Goal: Information Seeking & Learning: Learn about a topic

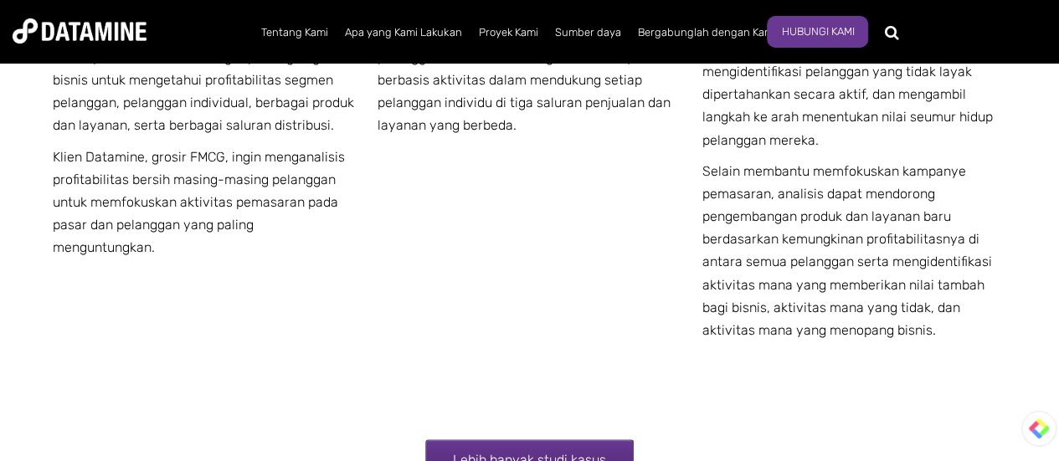
scroll to position [3700, 0]
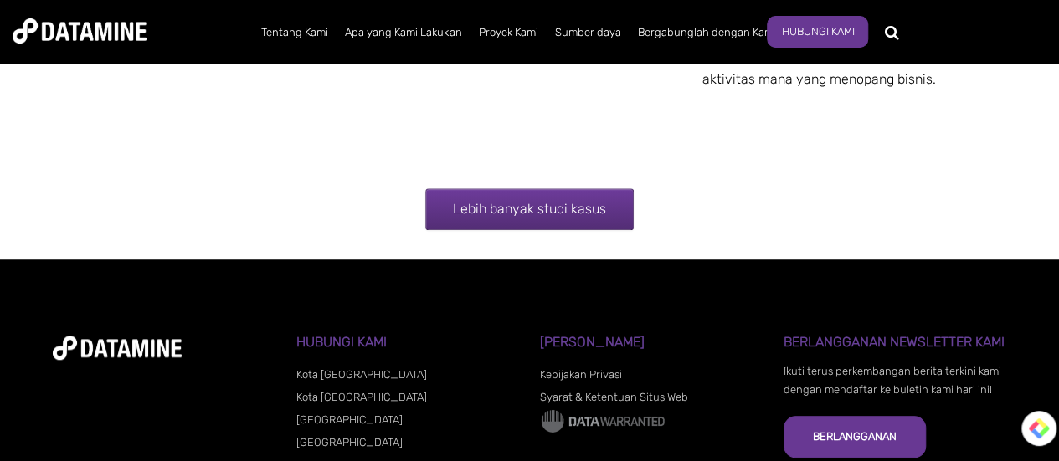
click at [496, 212] on font "Lebih banyak studi kasus" at bounding box center [529, 209] width 153 height 16
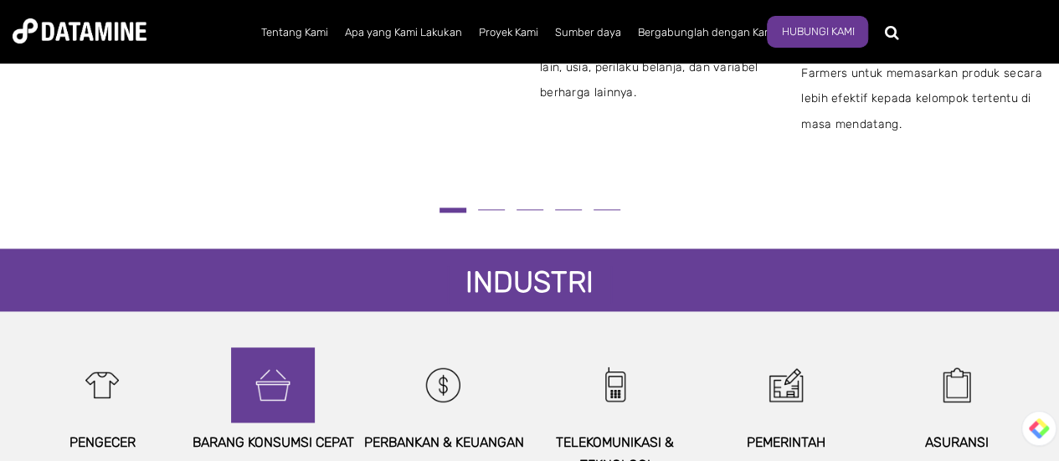
scroll to position [1255, 0]
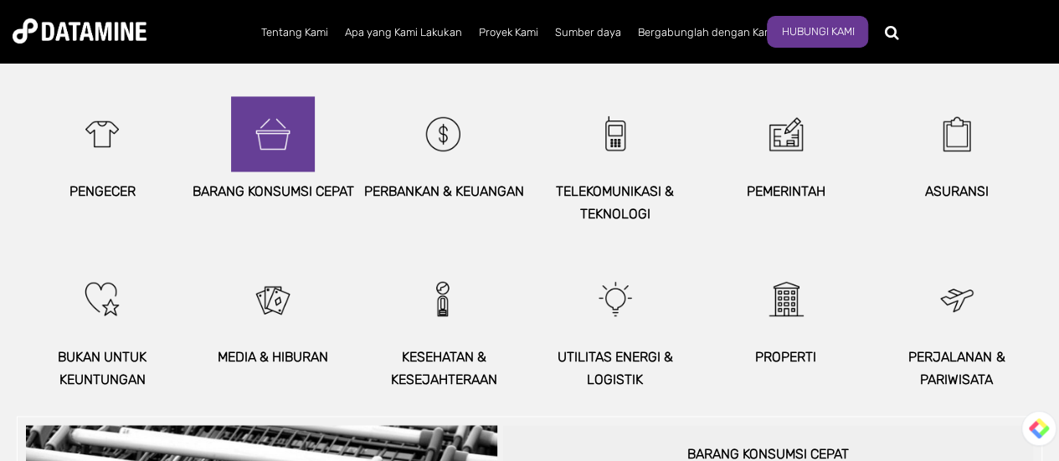
click at [295, 125] on img at bounding box center [273, 133] width 72 height 75
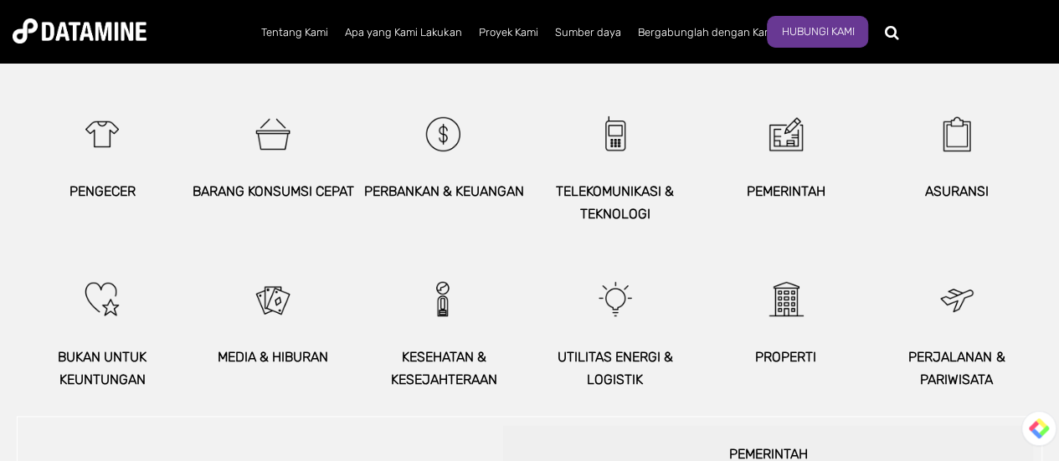
scroll to position [1129, 0]
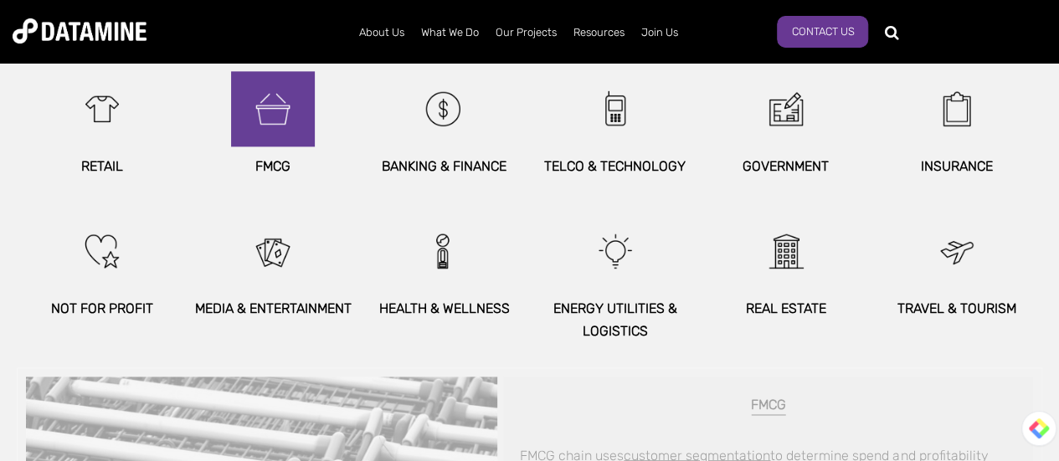
click at [275, 114] on img at bounding box center [273, 108] width 72 height 75
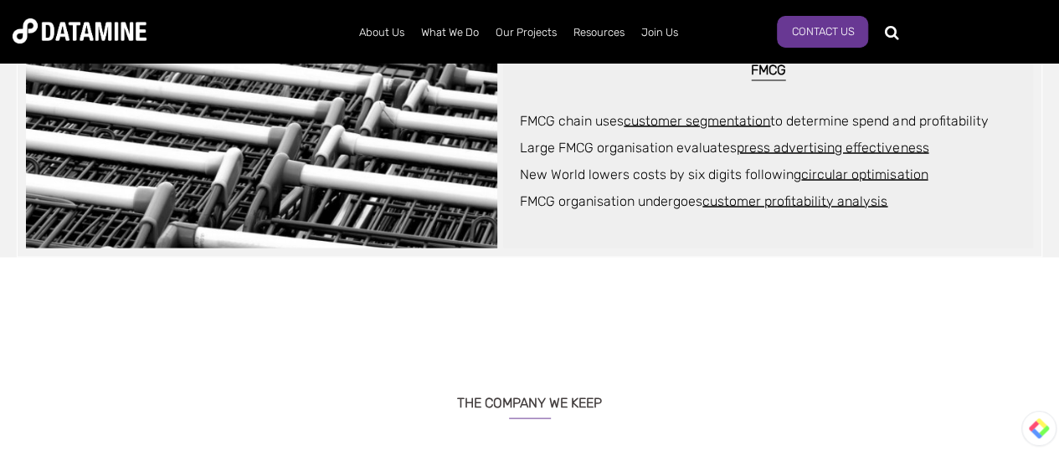
scroll to position [1296, 0]
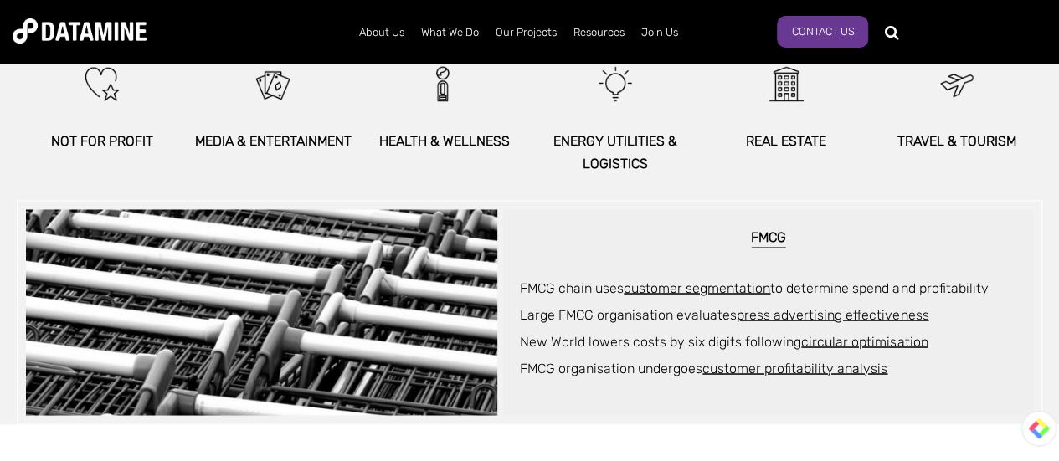
click at [767, 241] on h6 "FMCG" at bounding box center [768, 239] width 496 height 18
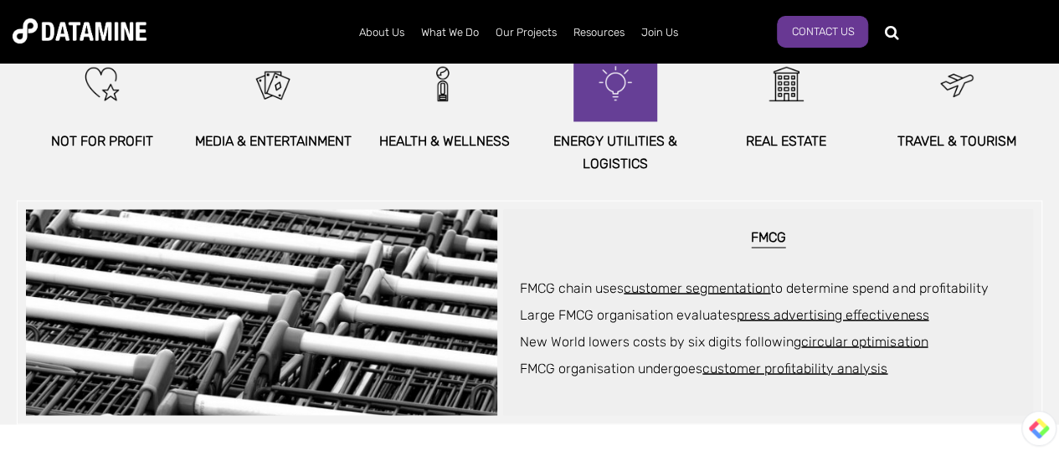
scroll to position [1129, 0]
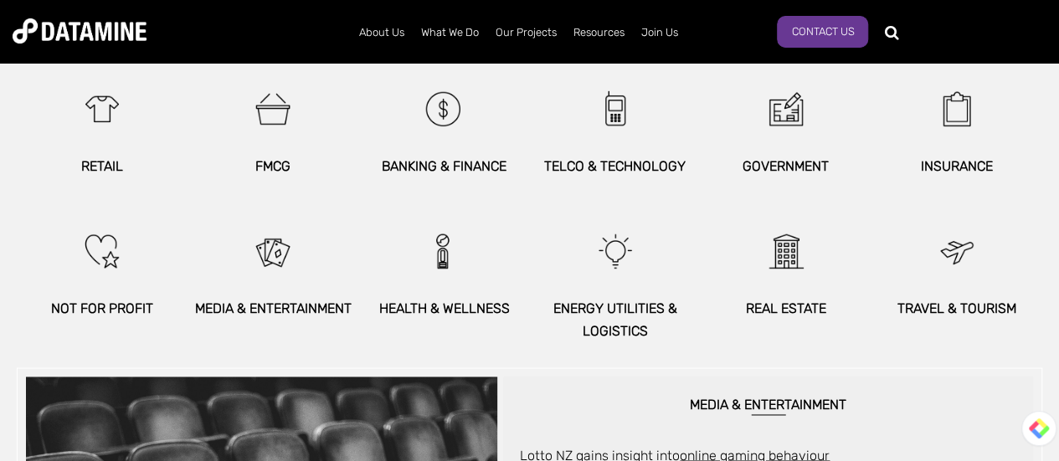
click at [285, 164] on p "FMCG" at bounding box center [272, 166] width 171 height 23
click at [274, 134] on div at bounding box center [274, 134] width 0 height 0
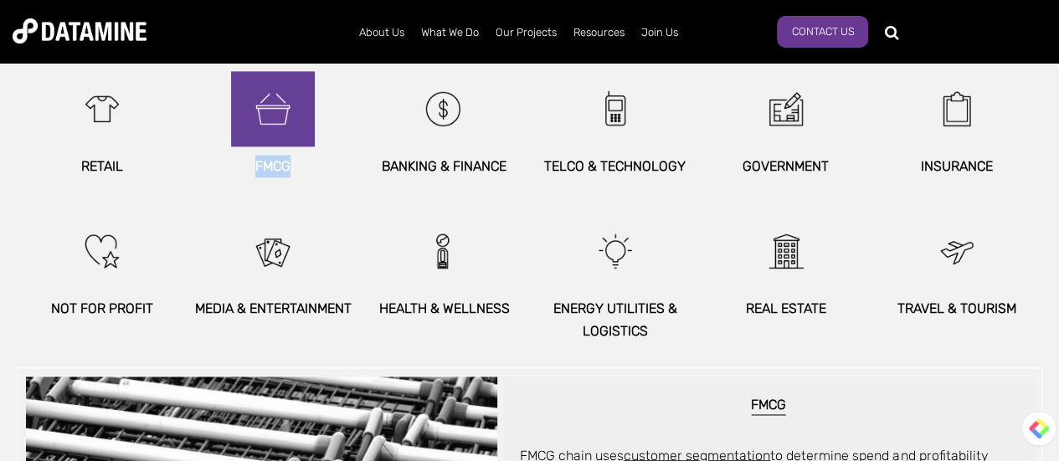
click at [276, 128] on img at bounding box center [273, 108] width 72 height 75
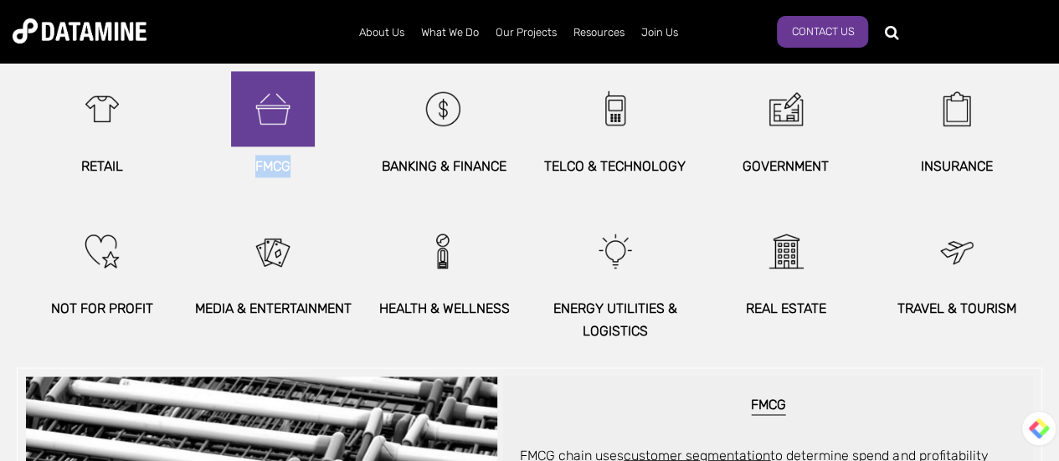
click at [276, 128] on img at bounding box center [273, 108] width 72 height 75
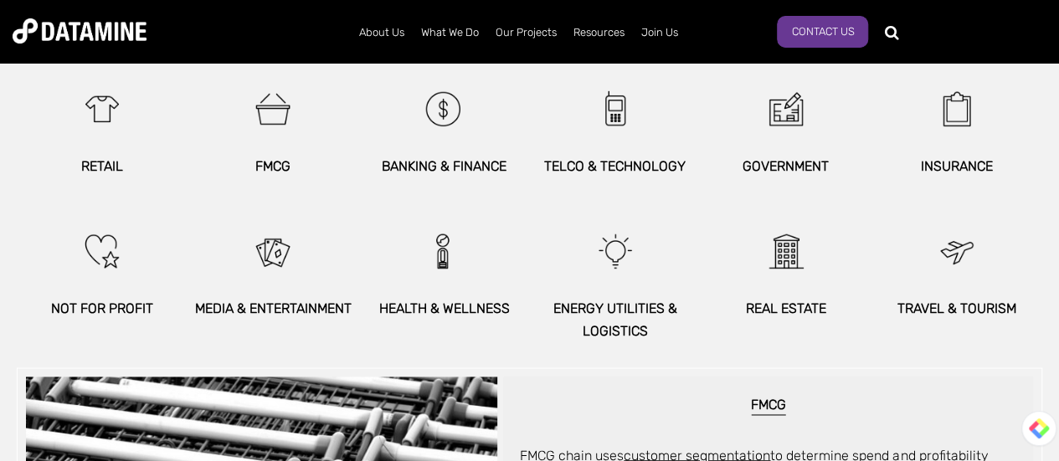
click at [362, 115] on div "BANKING & FINANCE" at bounding box center [443, 124] width 171 height 106
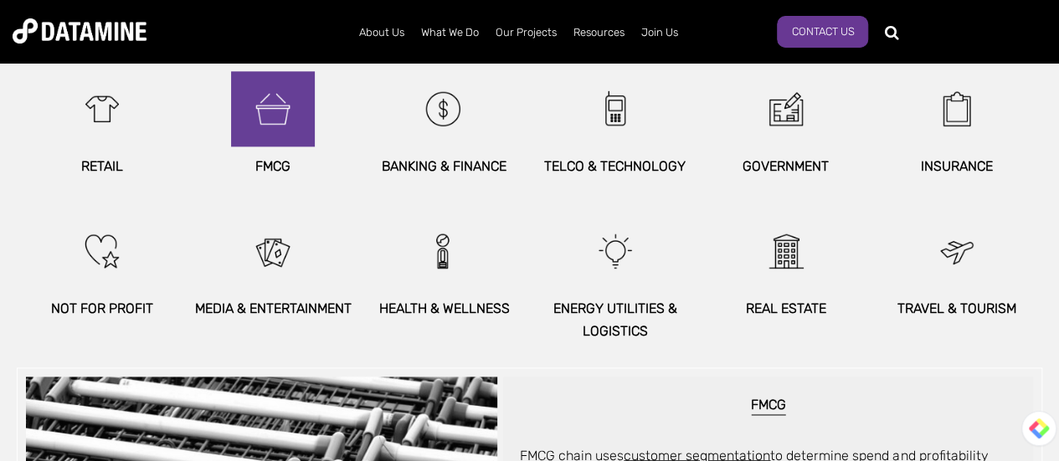
click at [273, 98] on img at bounding box center [273, 108] width 72 height 75
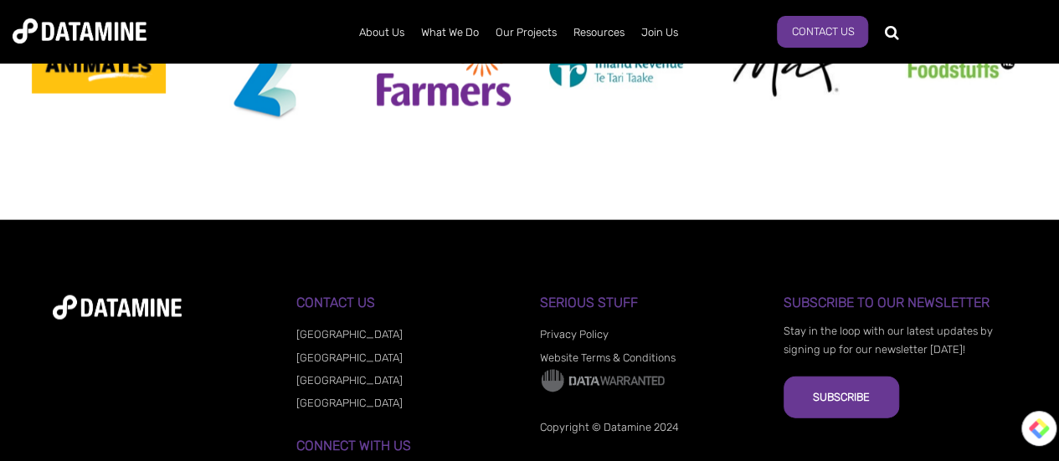
scroll to position [1925, 0]
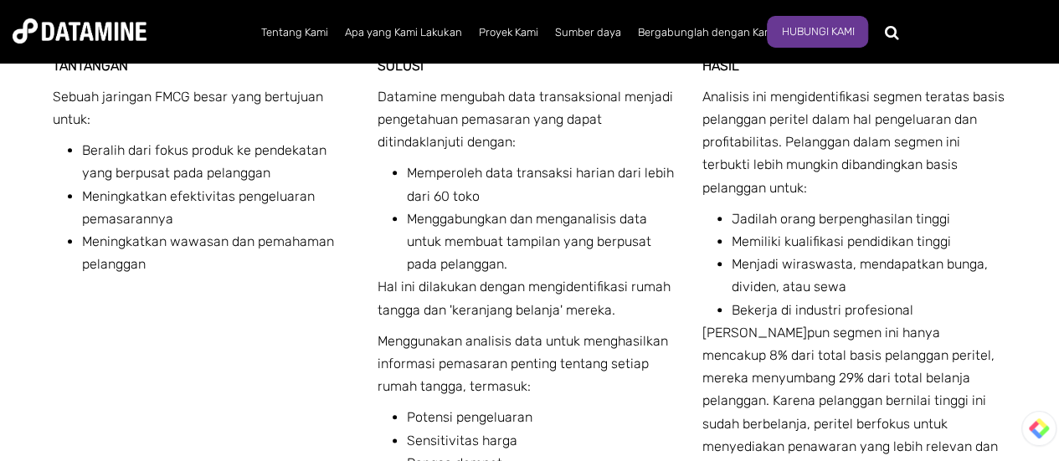
scroll to position [778, 0]
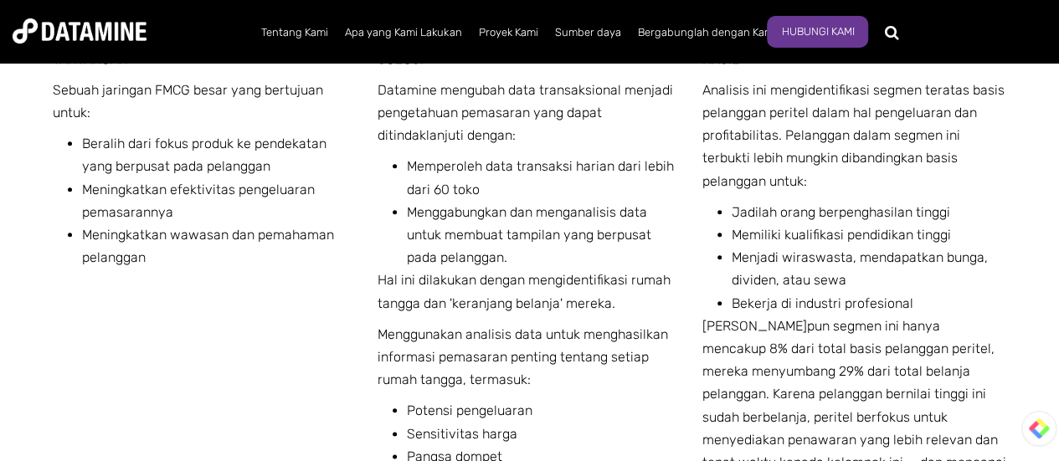
drag, startPoint x: 507, startPoint y: 225, endPoint x: 457, endPoint y: 217, distance: 50.9
click at [457, 217] on font "Menggabungkan dan menganalisis data untuk membuat tampilan yang berpusat pada p…" at bounding box center [529, 234] width 244 height 61
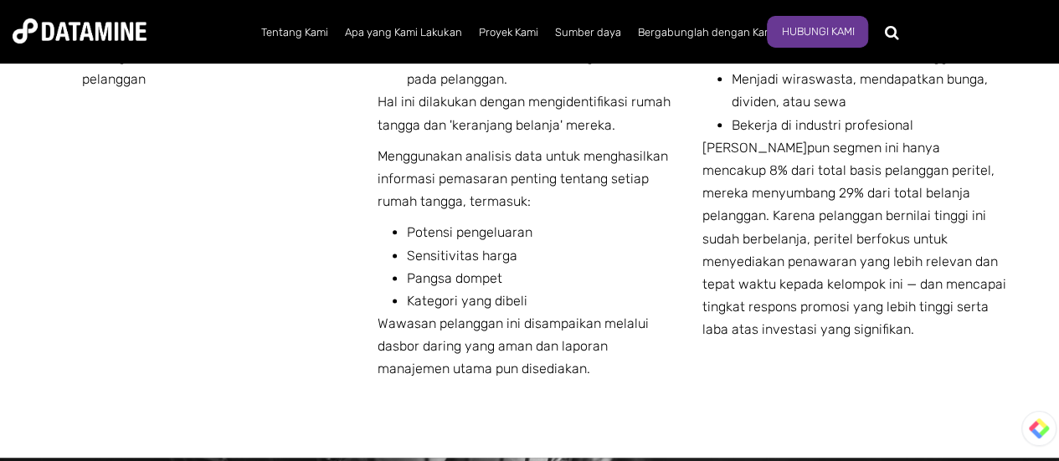
scroll to position [991, 0]
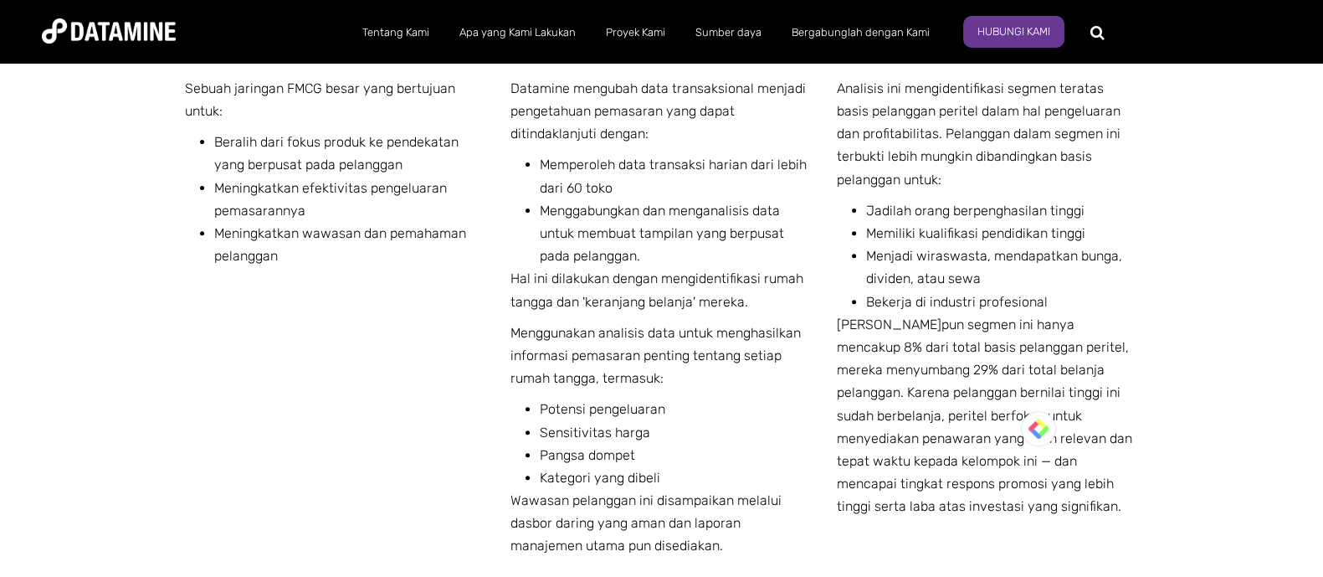
scroll to position [675, 0]
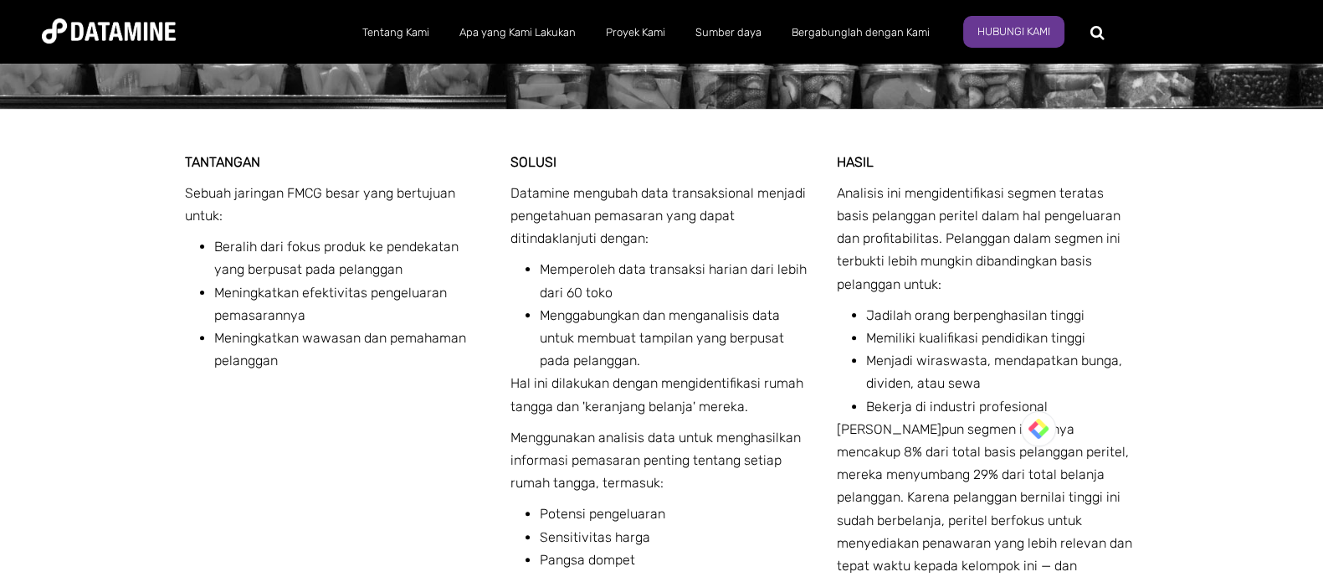
click at [946, 151] on p "HASIL" at bounding box center [988, 162] width 302 height 23
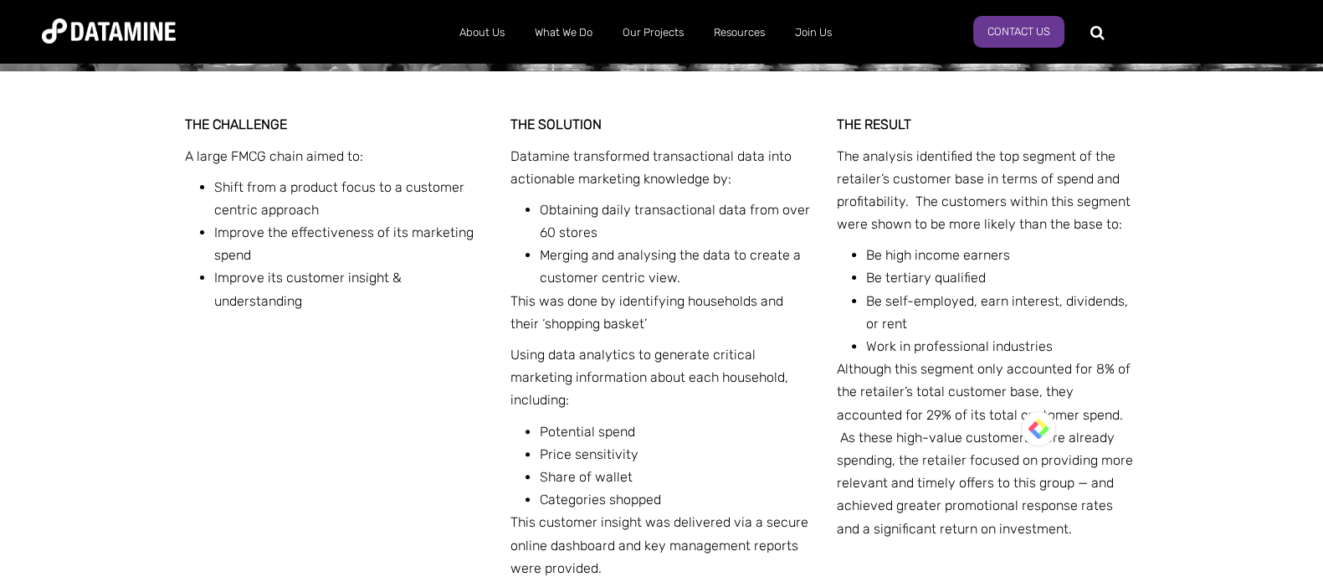
click at [1058, 145] on div "THE CHALLENGE A large FMCG chain aimed to: Shift from a product focus to a cust…" at bounding box center [661, 363] width 1323 height 585
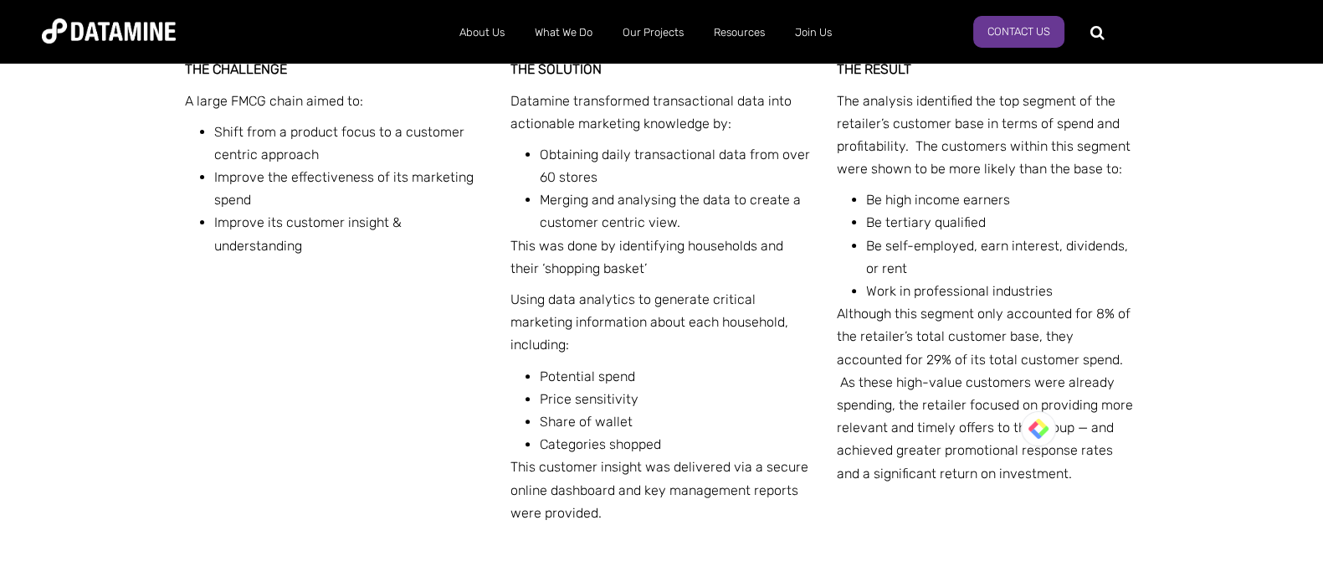
scroll to position [719, 0]
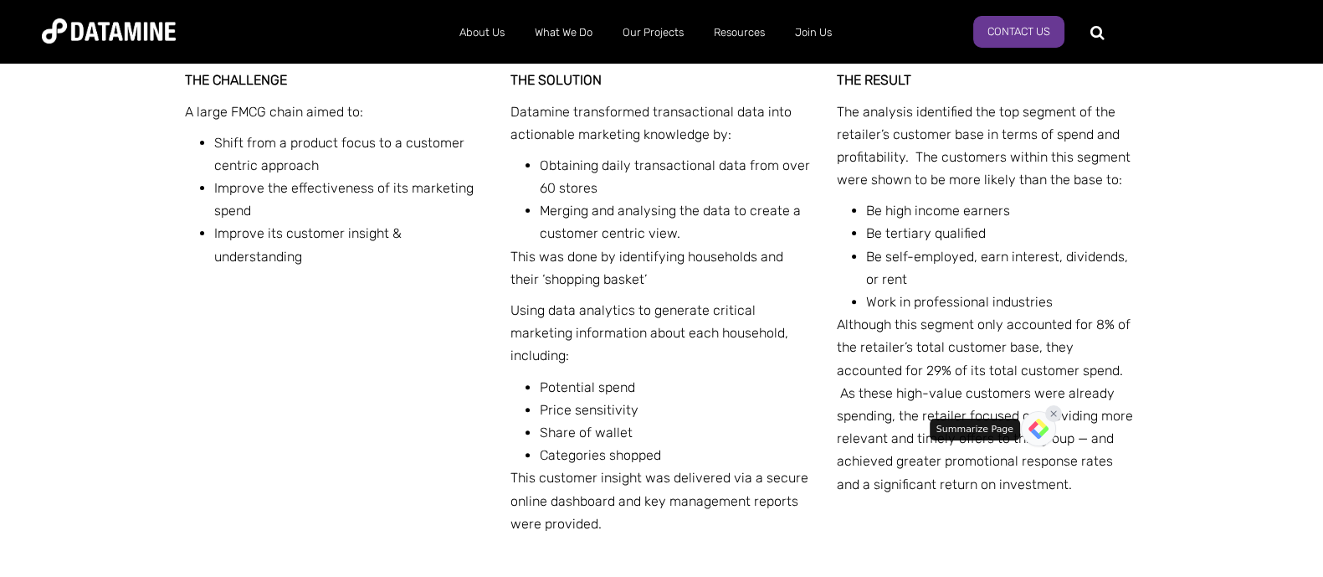
click at [1055, 414] on icon at bounding box center [1054, 413] width 10 height 10
